Goal: Task Accomplishment & Management: Manage account settings

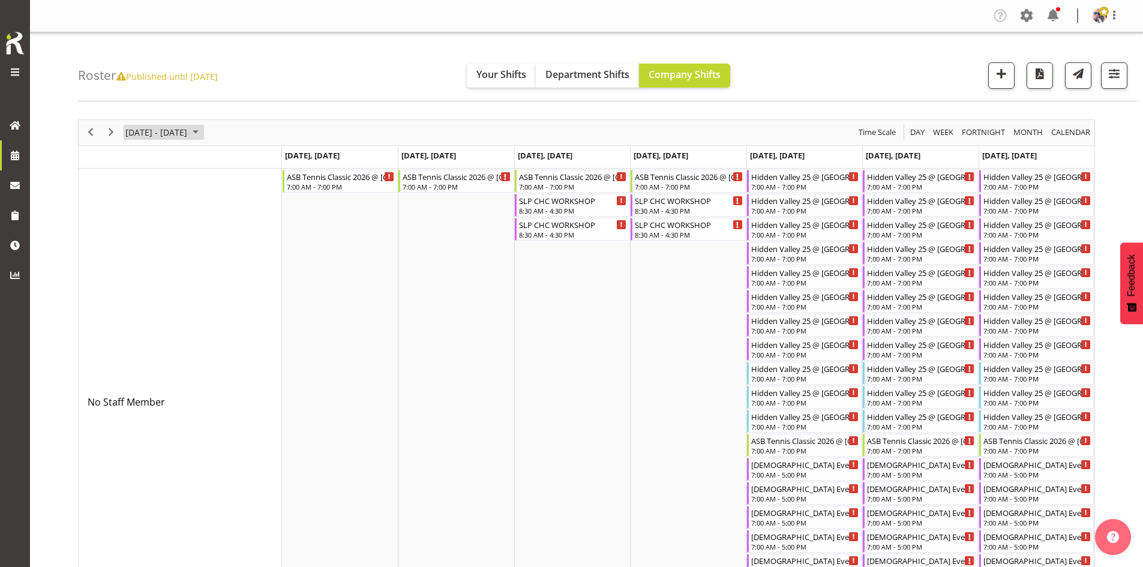
click at [203, 128] on span "December 2025" at bounding box center [195, 132] width 14 height 15
click at [242, 306] on button "[DATE]" at bounding box center [241, 310] width 41 height 17
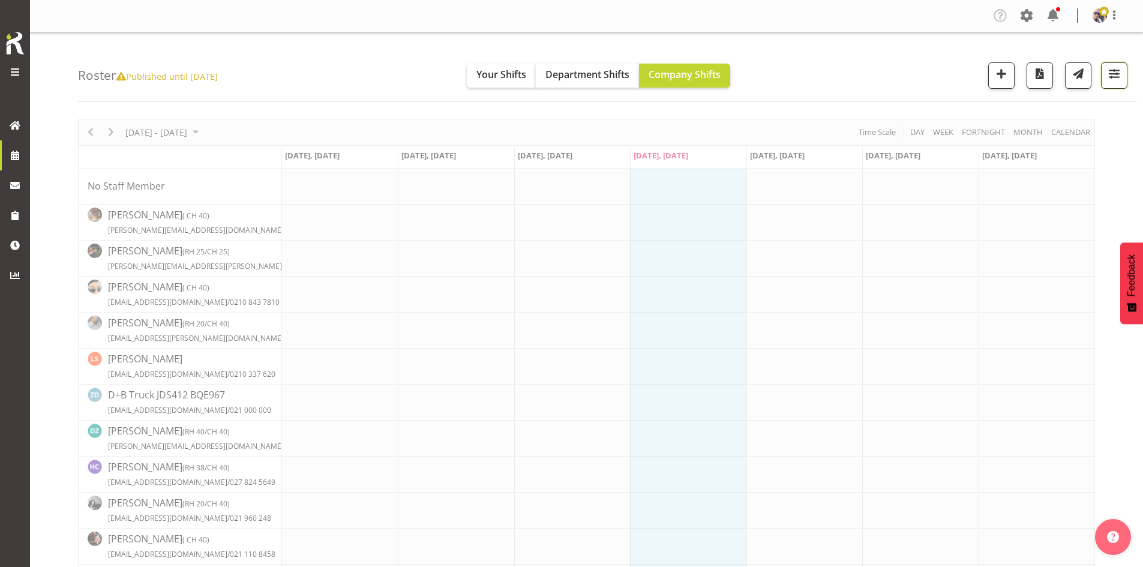
click at [1124, 75] on button "button" at bounding box center [1114, 75] width 26 height 26
click at [1044, 118] on span "2 Locations" at bounding box center [1038, 112] width 59 height 14
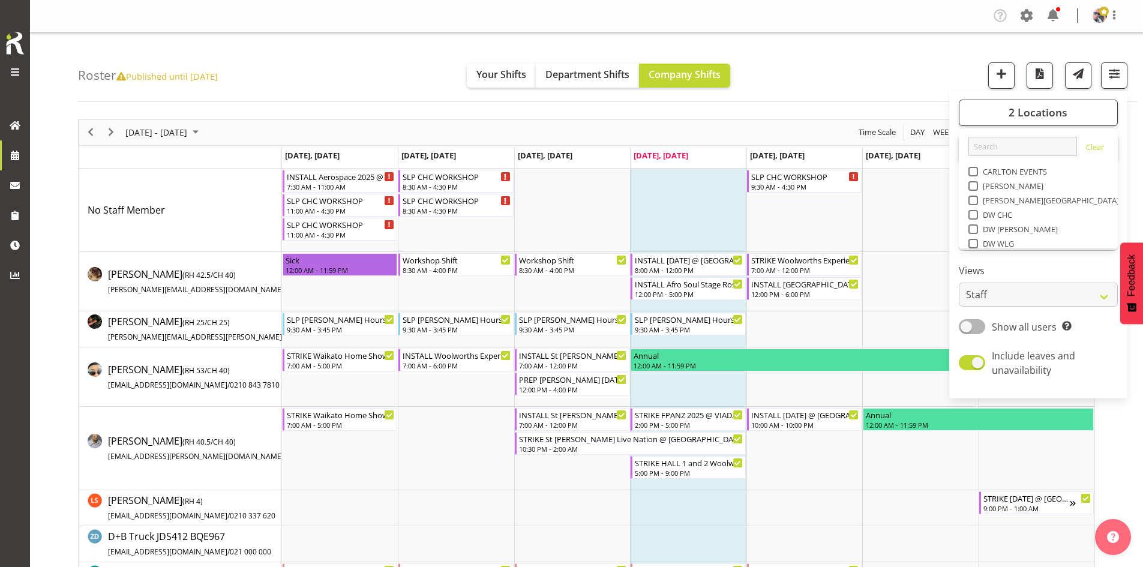
click at [976, 325] on span at bounding box center [974, 330] width 10 height 10
click at [976, 326] on input "SLP" at bounding box center [973, 330] width 8 height 8
checkbox input "false"
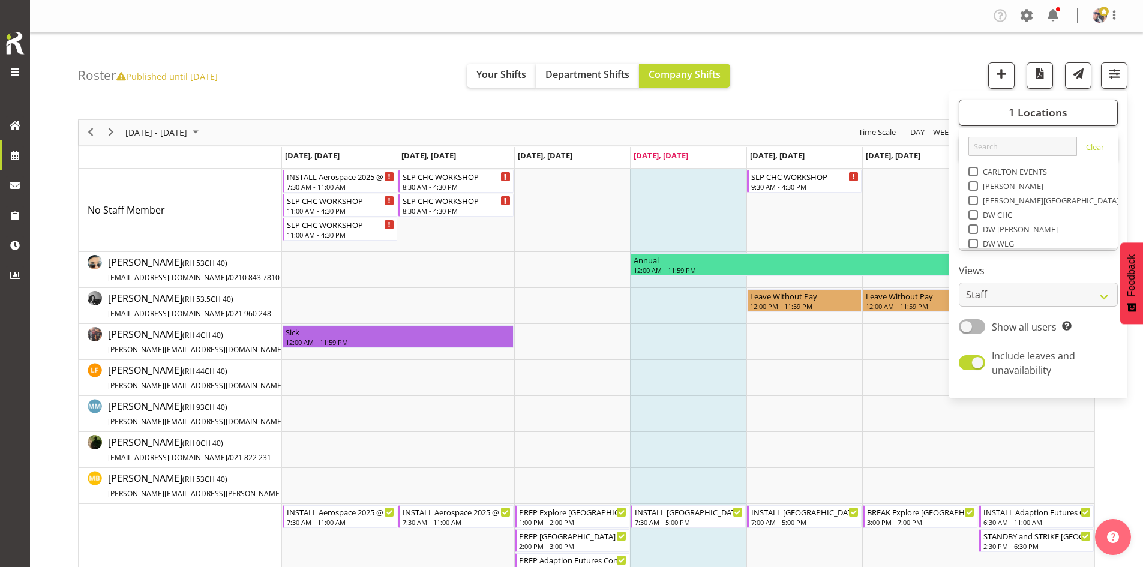
click at [653, 124] on div "[DATE] - [DATE] [DATE] Day Week Fortnight Month calendar Month Agenda Time Scale" at bounding box center [587, 132] width 1016 height 25
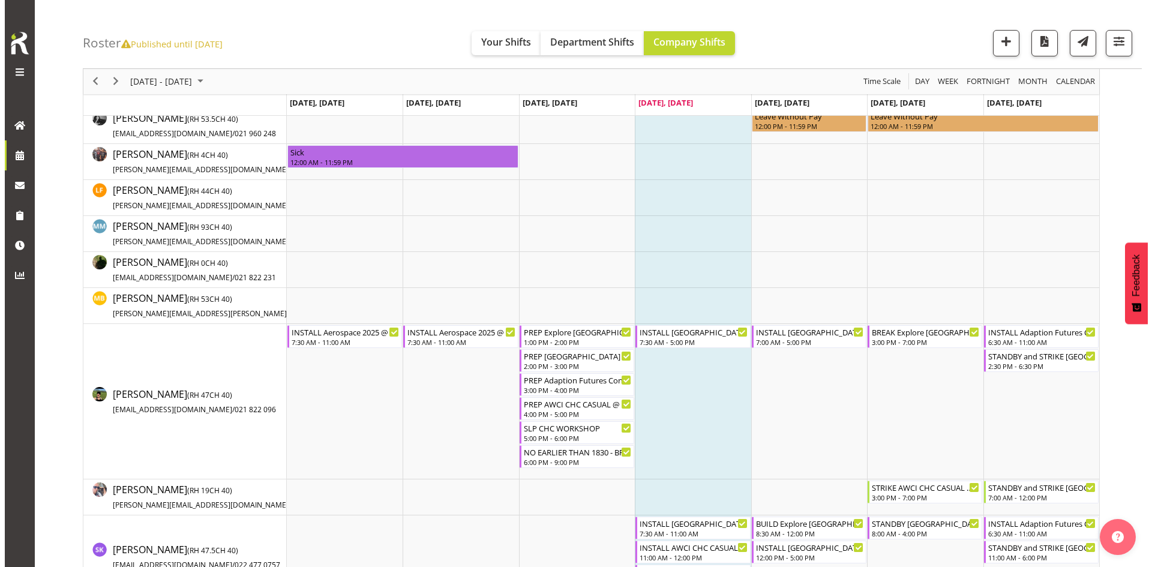
scroll to position [240, 0]
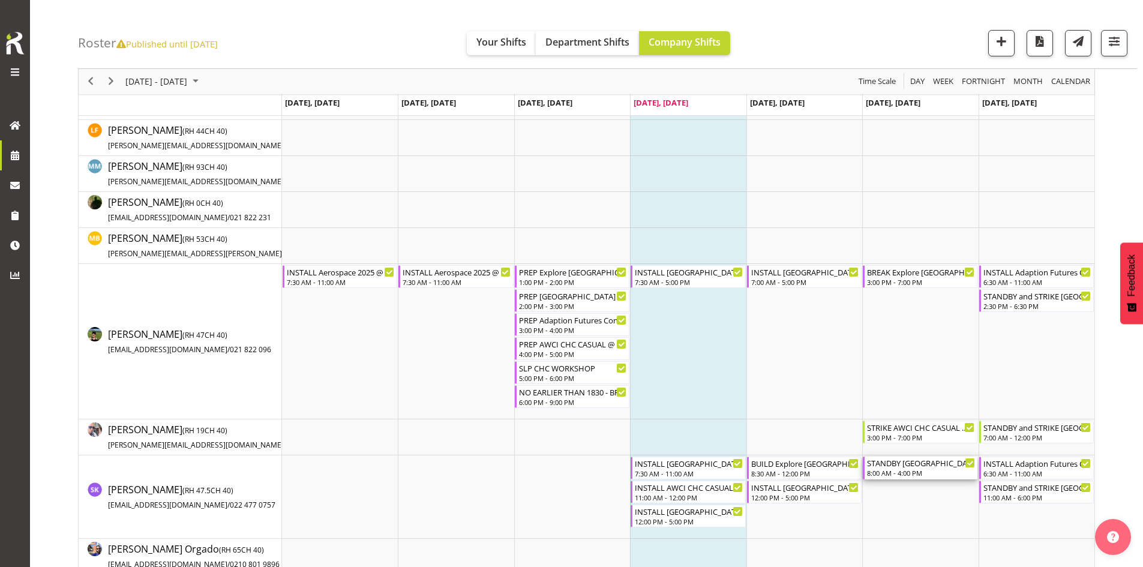
click at [912, 464] on div "STANDBY [GEOGRAPHIC_DATA] WLE 2025 @ [GEOGRAPHIC_DATA]" at bounding box center [921, 463] width 108 height 12
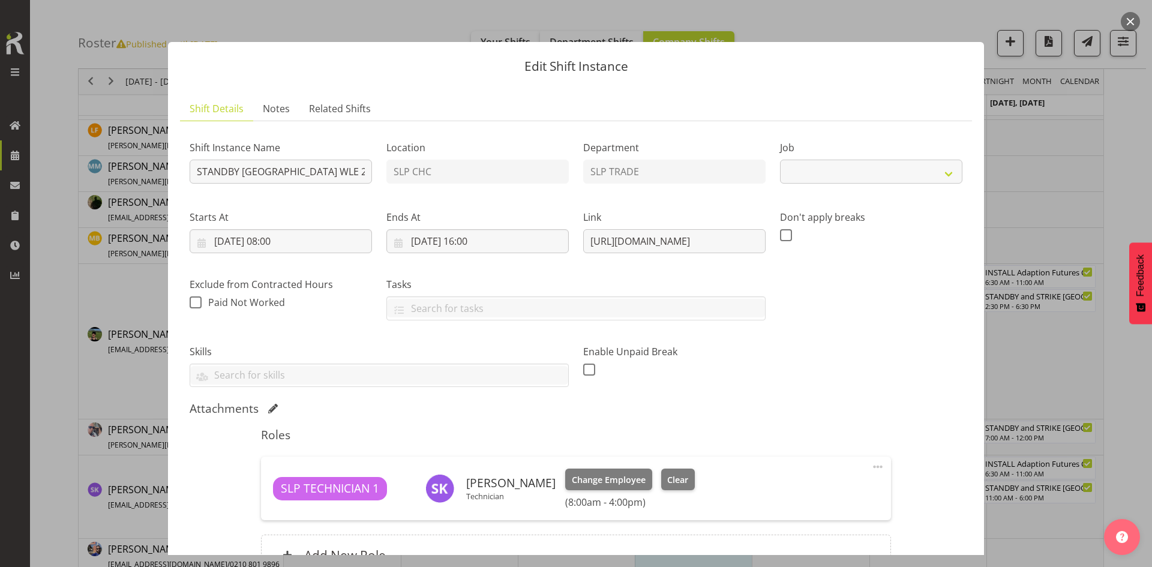
select select "9228"
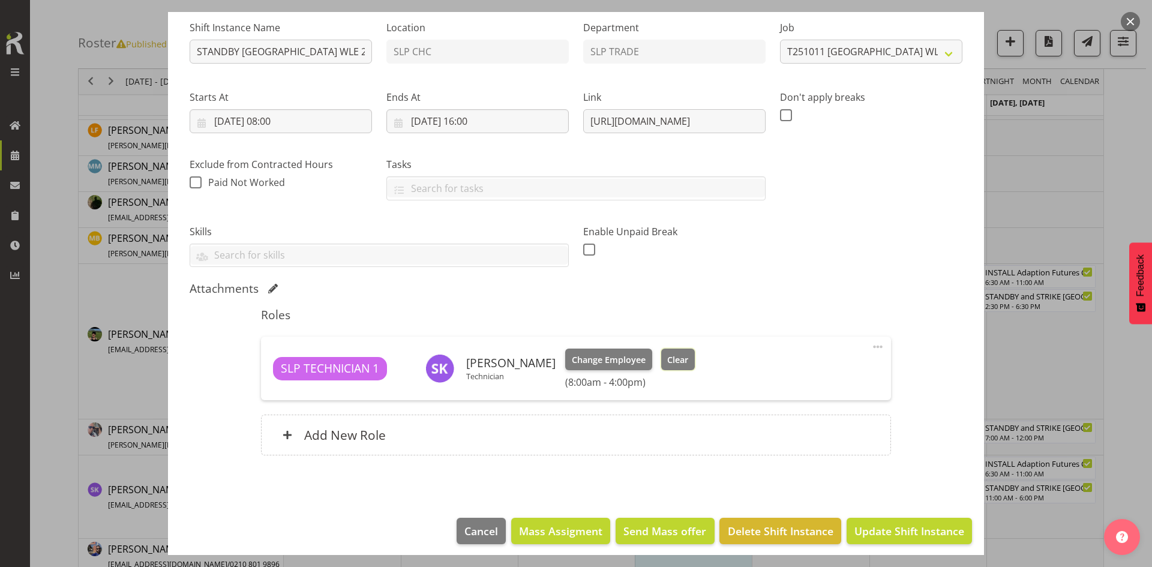
click at [667, 355] on span "Clear" at bounding box center [677, 360] width 21 height 13
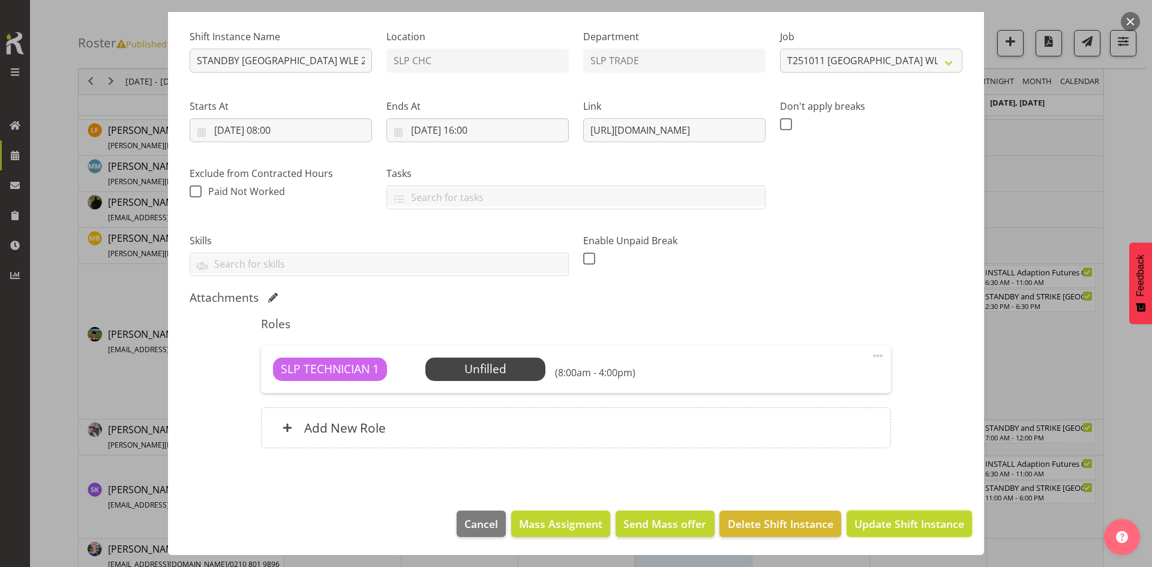
click at [893, 523] on span "Update Shift Instance" at bounding box center [910, 524] width 110 height 16
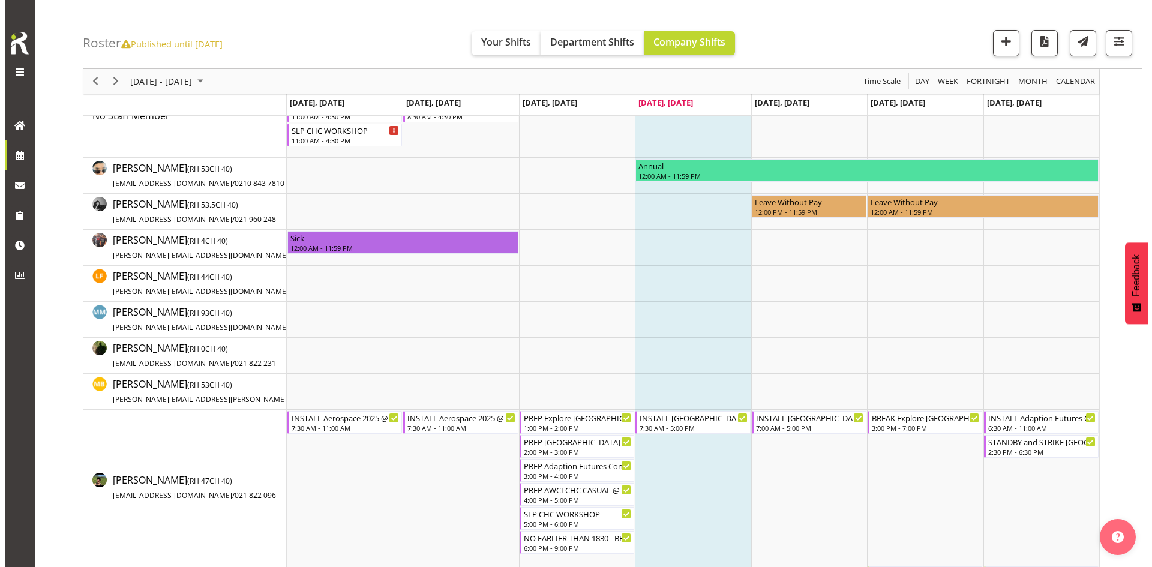
scroll to position [180, 0]
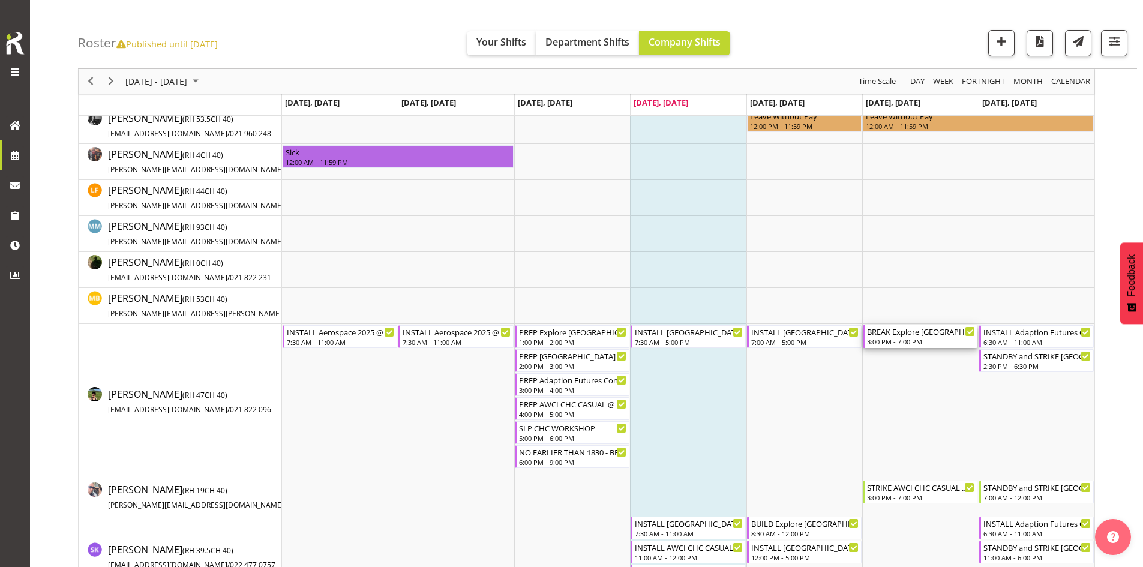
click at [918, 334] on div "BREAK Explore [GEOGRAPHIC_DATA] @ Wigram AFM On Site @ 1530" at bounding box center [921, 331] width 108 height 12
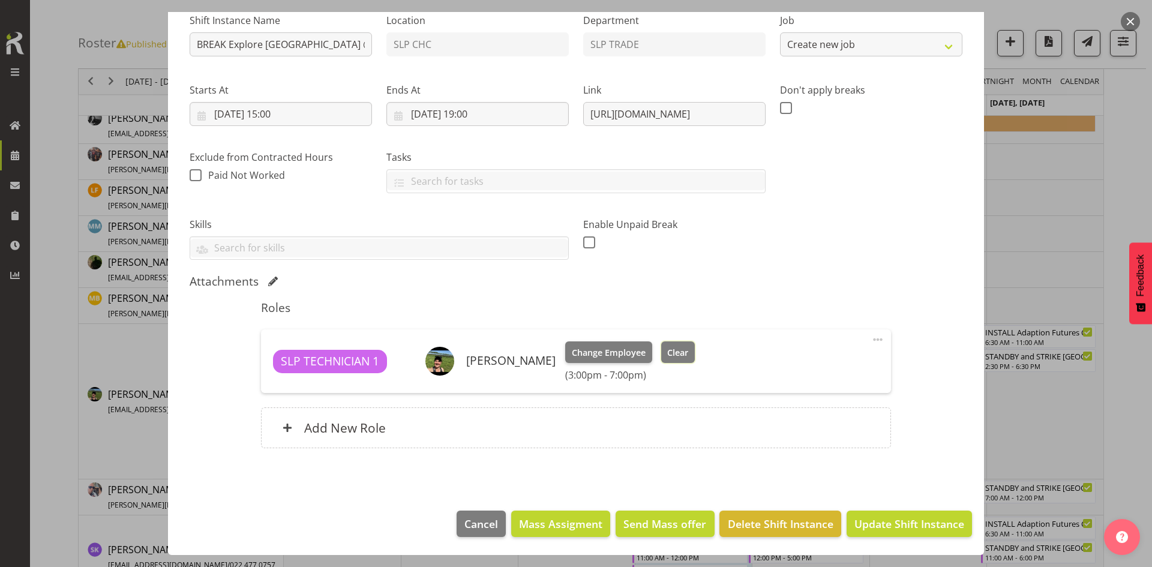
select select "10521"
click at [684, 345] on button "Clear" at bounding box center [678, 353] width 34 height 22
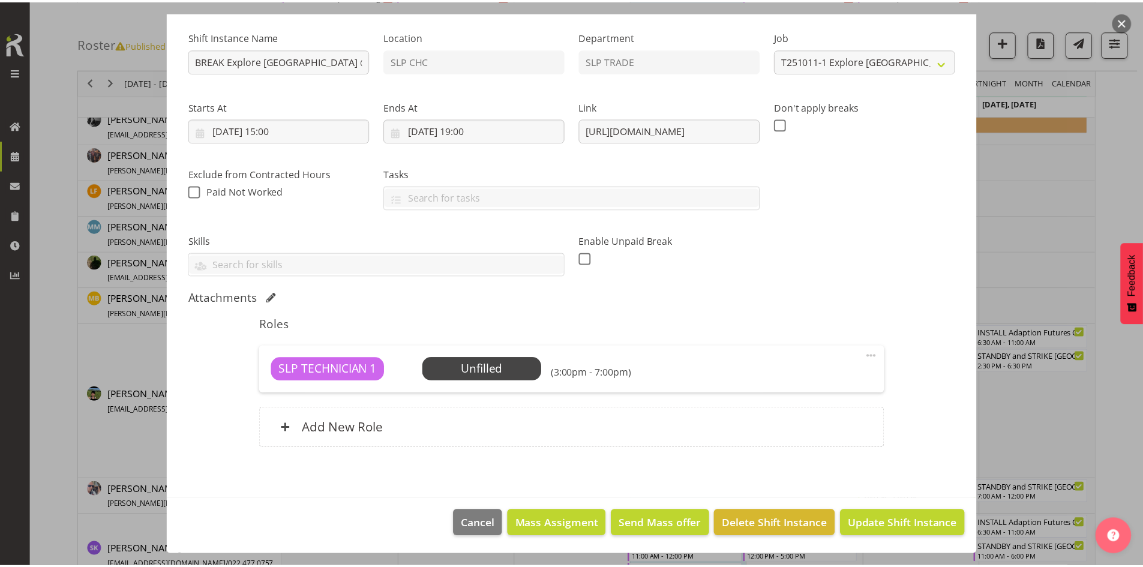
scroll to position [111, 0]
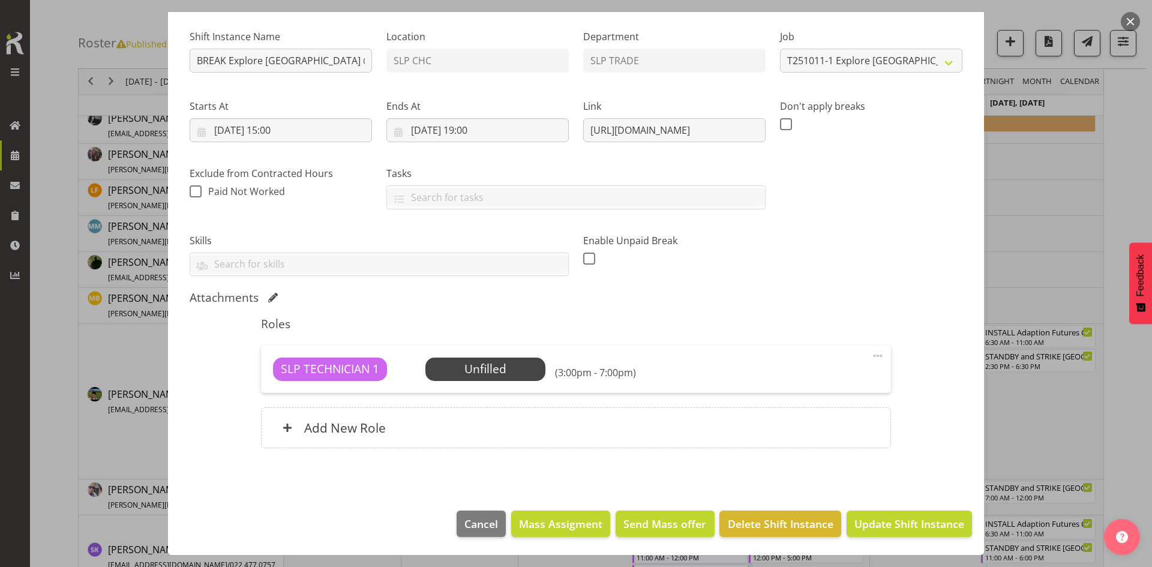
click at [501, 356] on div "SLP TECHNICIAN 1 Unfilled Select Employee (3:00pm - 7:00pm) Edit Cover Role Del…" at bounding box center [576, 369] width 630 height 47
click at [0, 0] on span "Select Employee" at bounding box center [0, 0] width 0 height 0
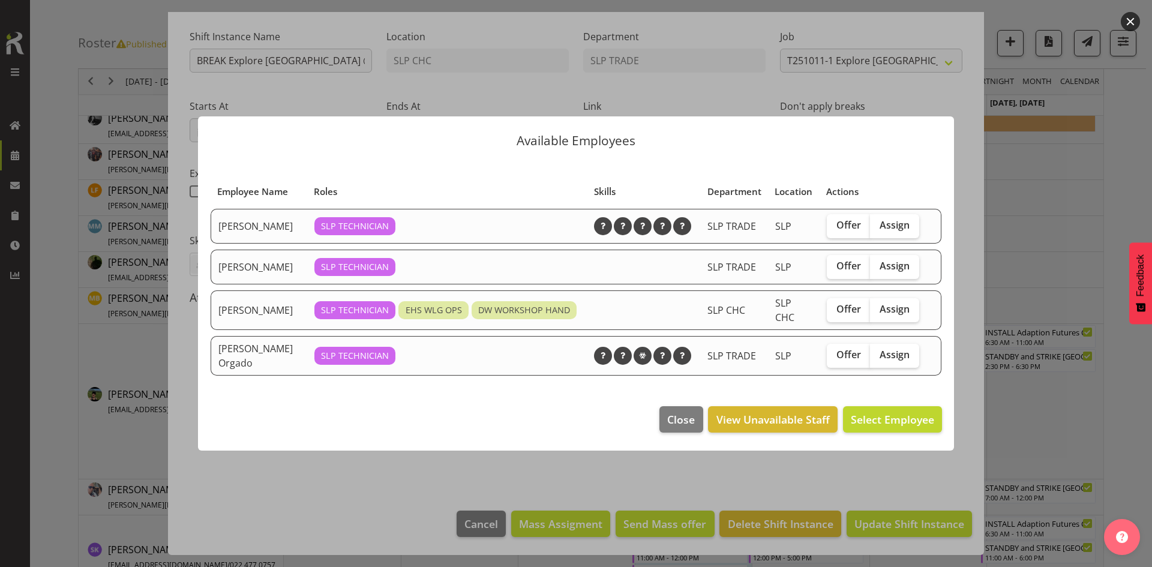
click at [894, 303] on span "Assign" at bounding box center [895, 309] width 30 height 12
click at [878, 306] on input "Assign" at bounding box center [874, 310] width 8 height 8
checkbox input "true"
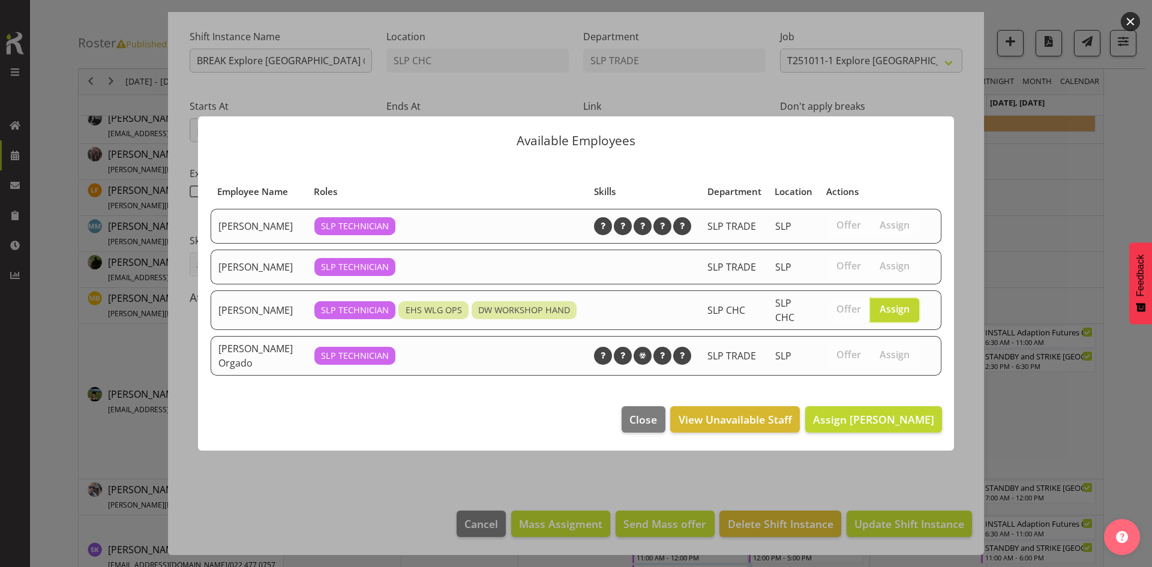
click at [866, 438] on footer "Close View Unavailable Staff Assign [PERSON_NAME]" at bounding box center [576, 422] width 756 height 56
click at [864, 415] on span "Assign [PERSON_NAME]" at bounding box center [873, 419] width 121 height 14
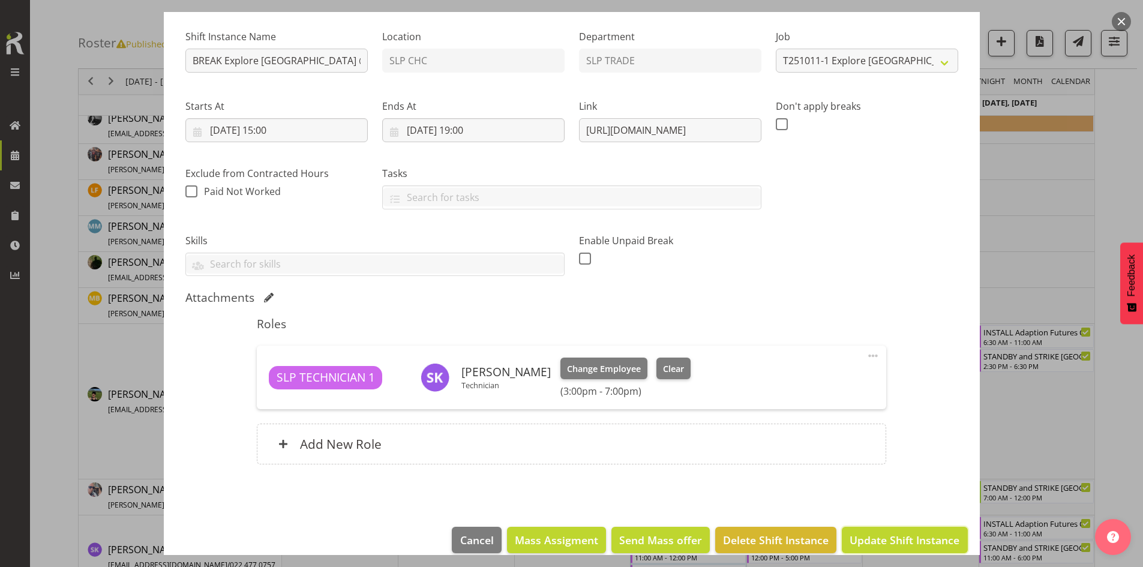
click at [879, 530] on button "Update Shift Instance" at bounding box center [904, 540] width 125 height 26
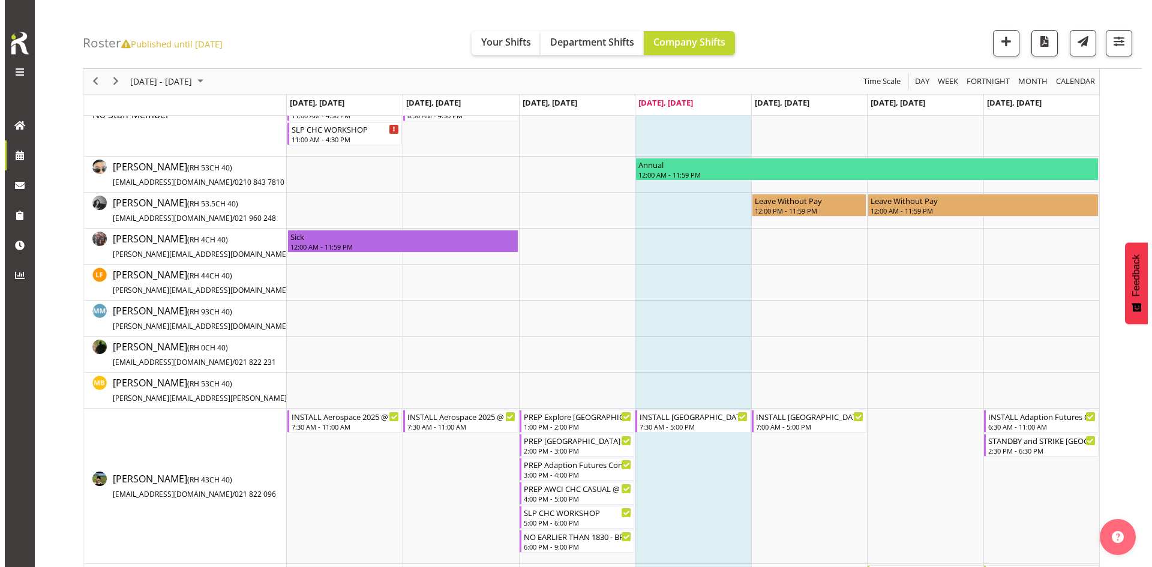
scroll to position [0, 0]
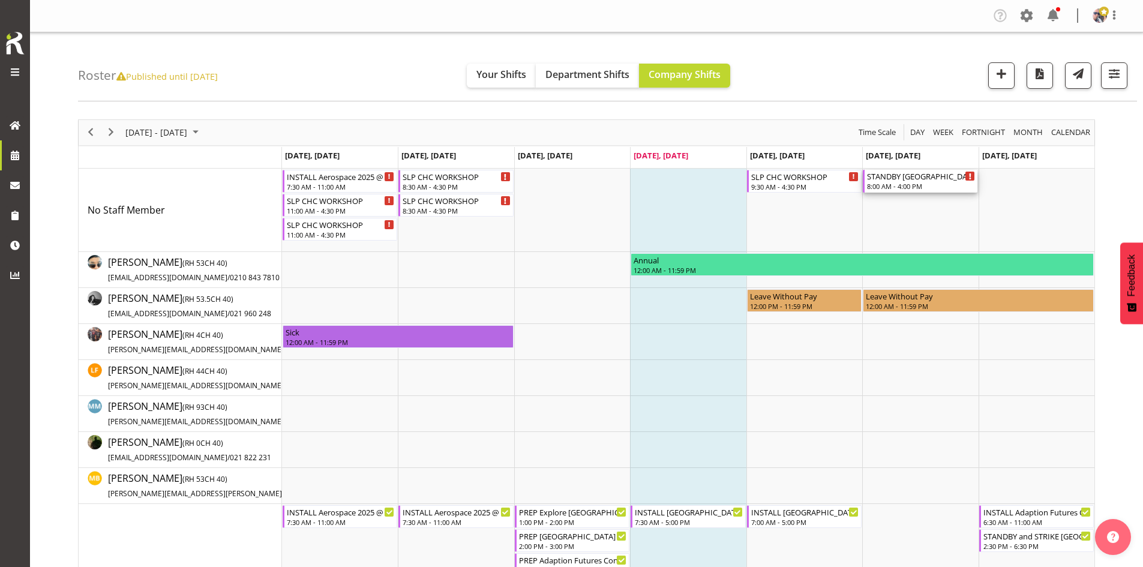
click at [904, 185] on div "8:00 AM - 4:00 PM" at bounding box center [921, 186] width 108 height 10
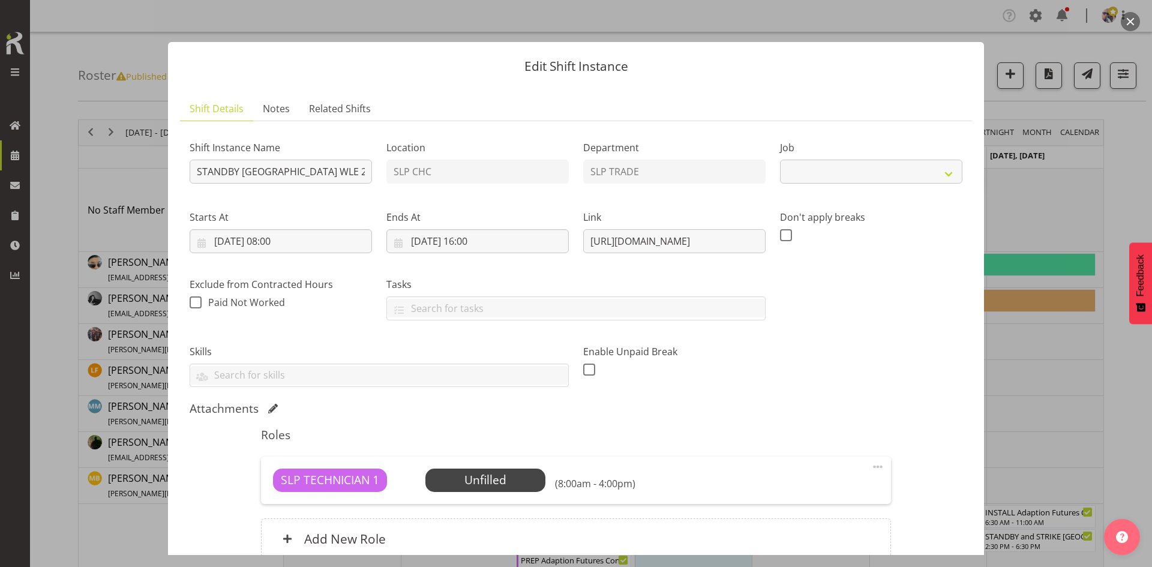
select select "9228"
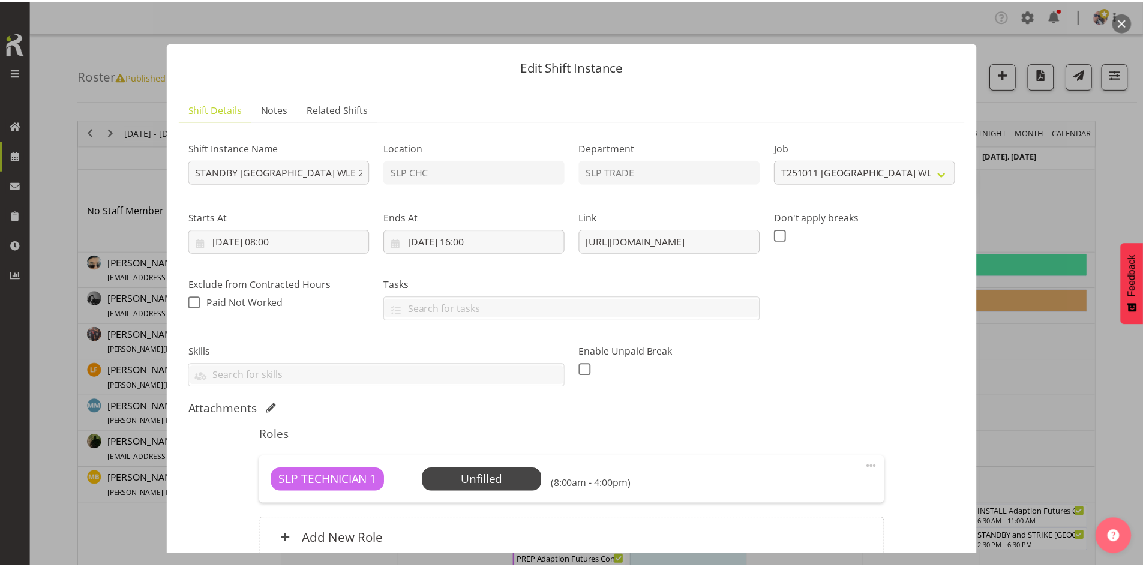
scroll to position [111, 0]
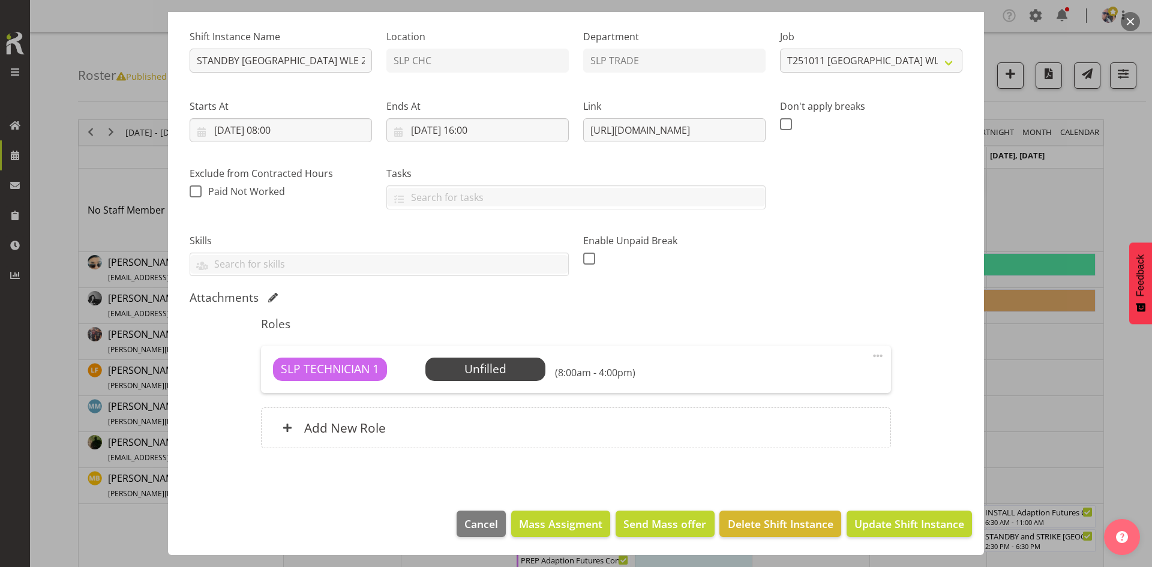
click at [0, 0] on span "Select Employee" at bounding box center [0, 0] width 0 height 0
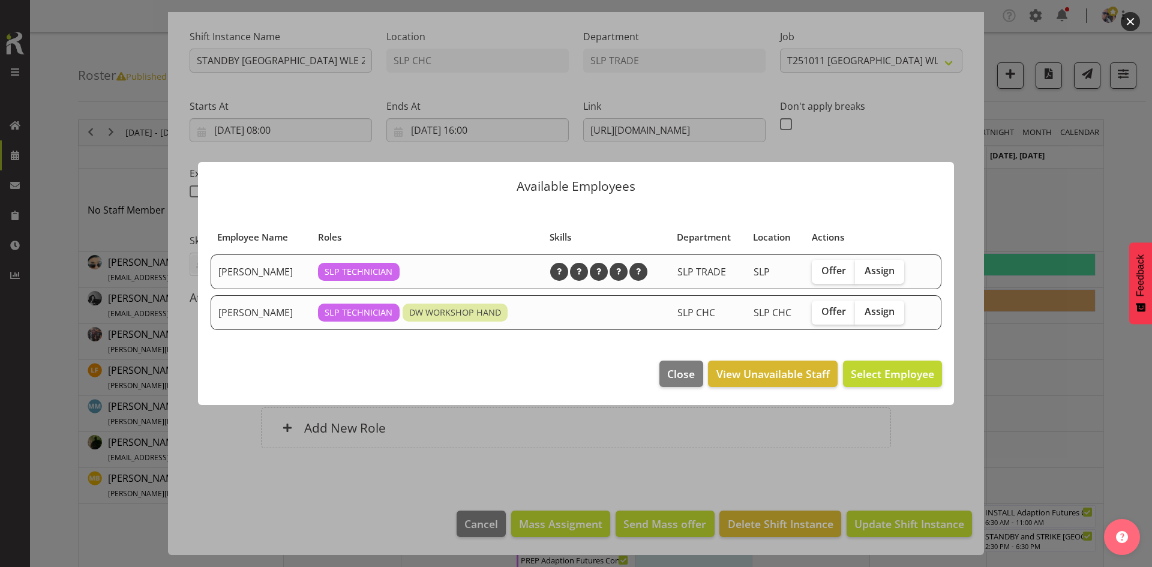
click at [874, 317] on span "Assign" at bounding box center [880, 312] width 30 height 12
click at [863, 316] on input "Assign" at bounding box center [859, 312] width 8 height 8
checkbox input "true"
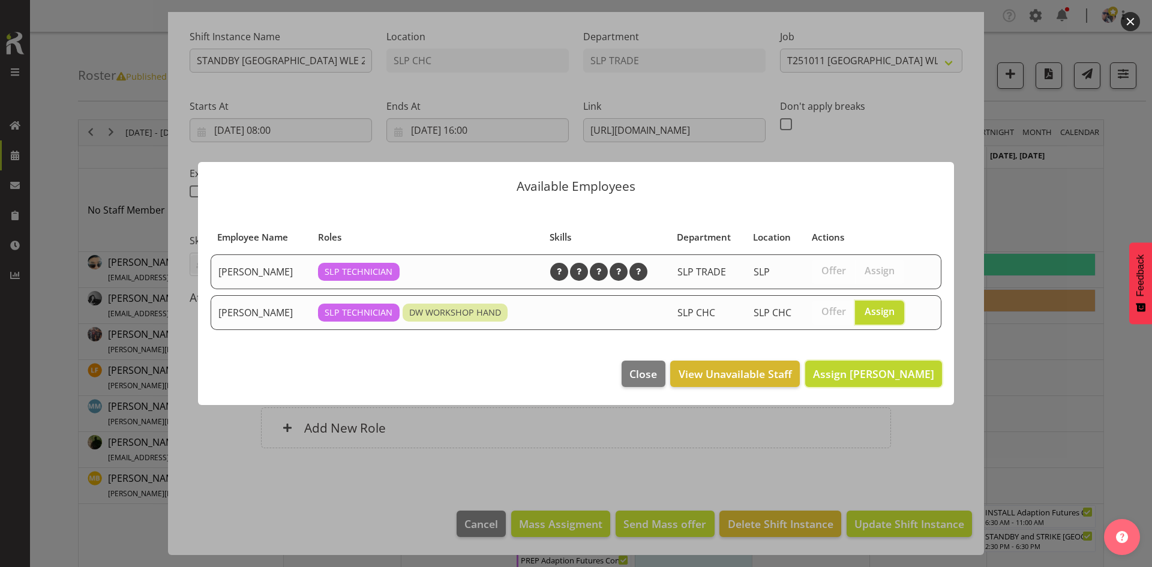
click at [870, 372] on span "Assign [PERSON_NAME]" at bounding box center [873, 374] width 121 height 14
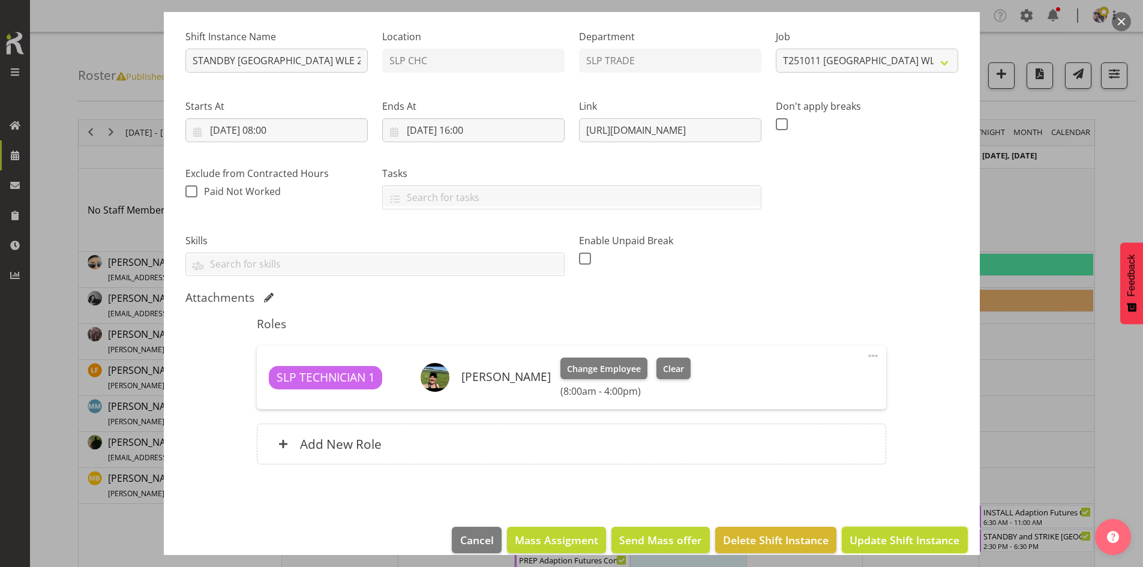
click at [879, 540] on span "Update Shift Instance" at bounding box center [905, 540] width 110 height 16
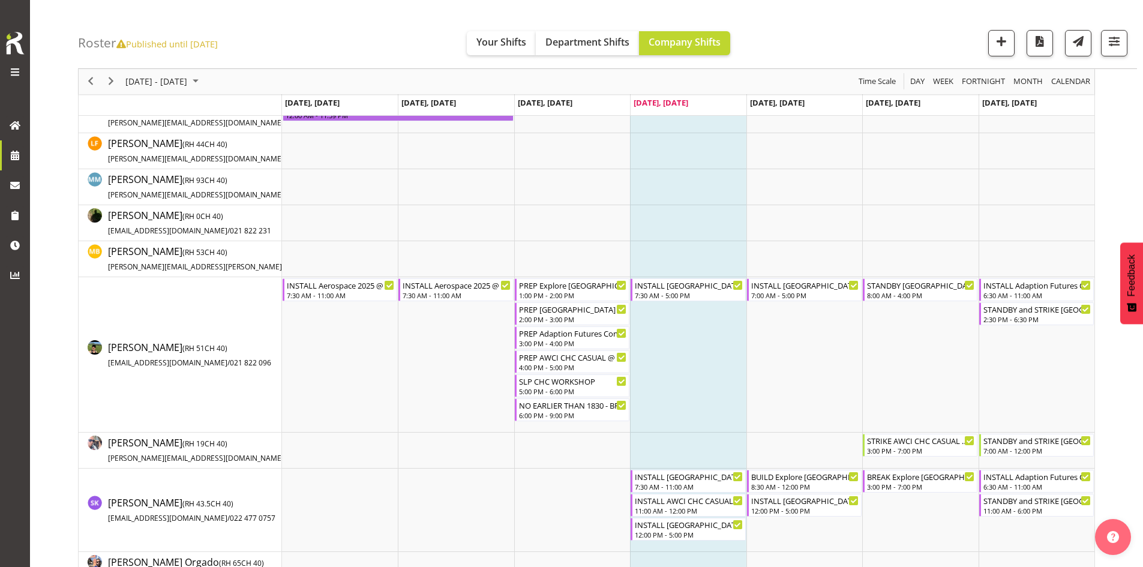
scroll to position [240, 0]
